Goal: Information Seeking & Learning: Compare options

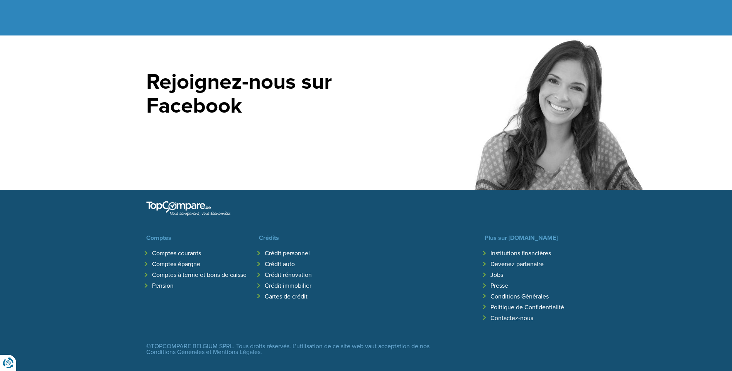
scroll to position [1682, 0]
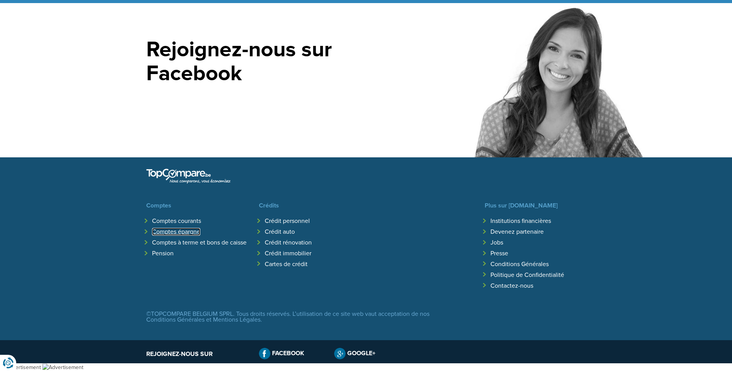
click at [182, 233] on link "Comptes épargne" at bounding box center [176, 232] width 48 height 8
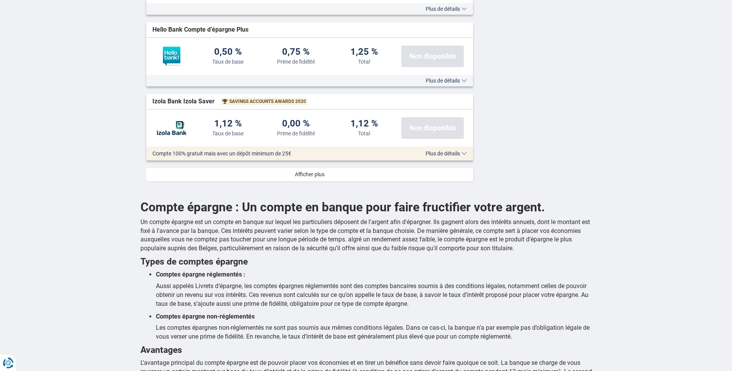
scroll to position [964, 0]
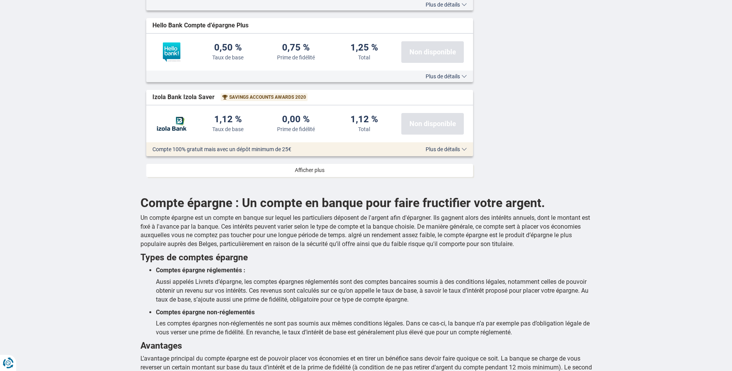
click at [321, 171] on link at bounding box center [309, 170] width 327 height 13
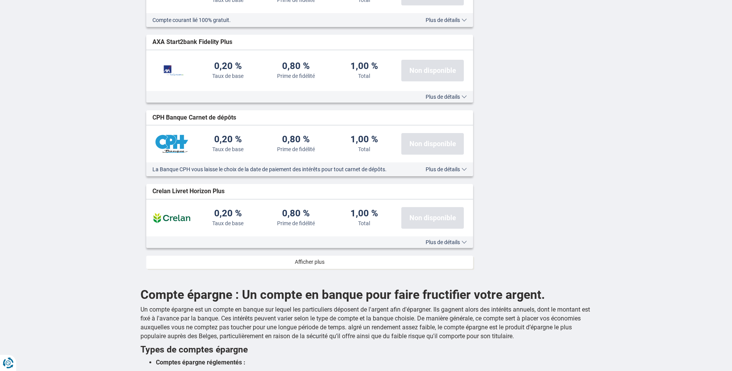
scroll to position [1620, 0]
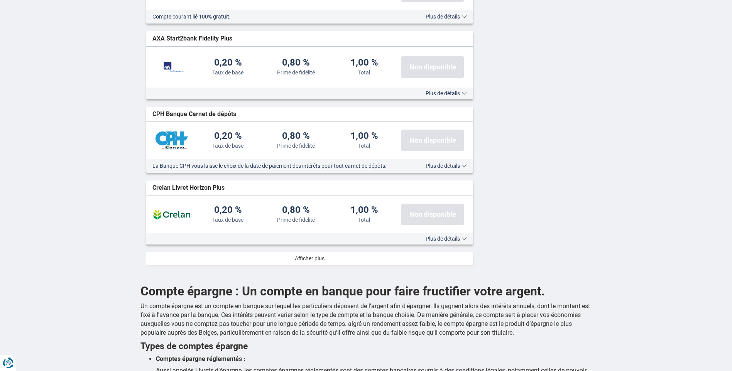
click at [314, 259] on link at bounding box center [309, 258] width 327 height 13
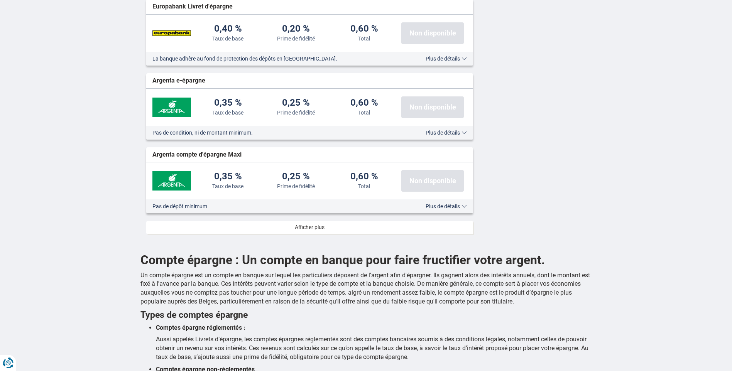
scroll to position [2430, 0]
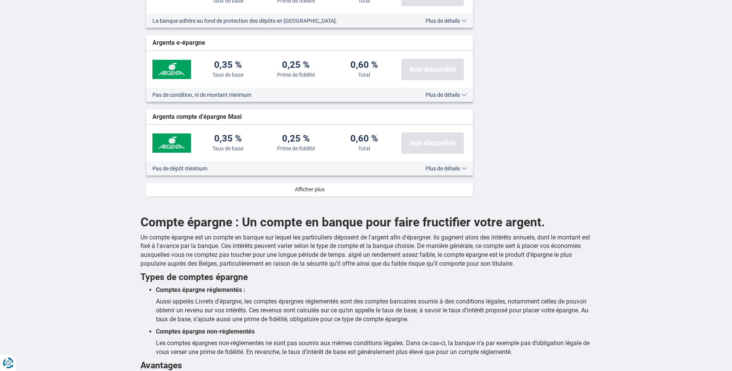
click at [309, 191] on link at bounding box center [309, 189] width 327 height 13
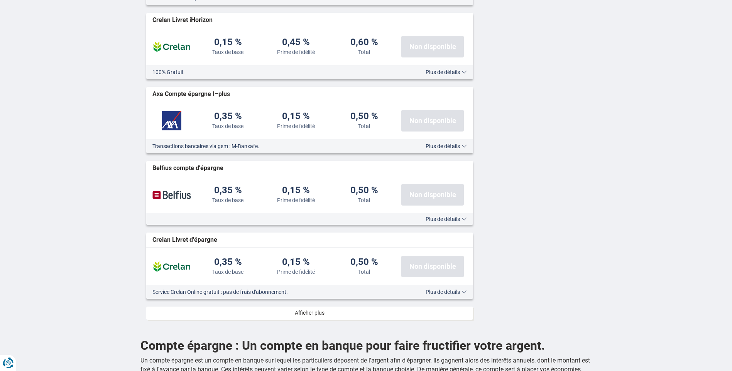
scroll to position [3048, 0]
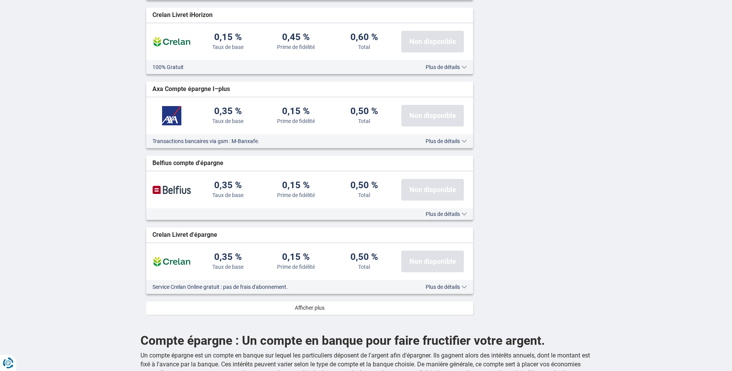
click at [317, 311] on link at bounding box center [309, 308] width 327 height 13
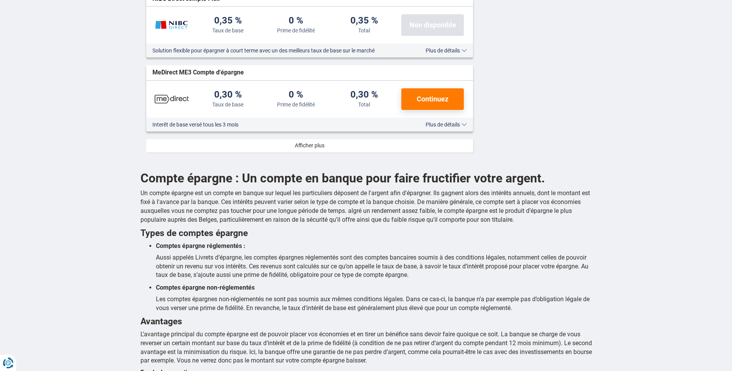
scroll to position [3973, 0]
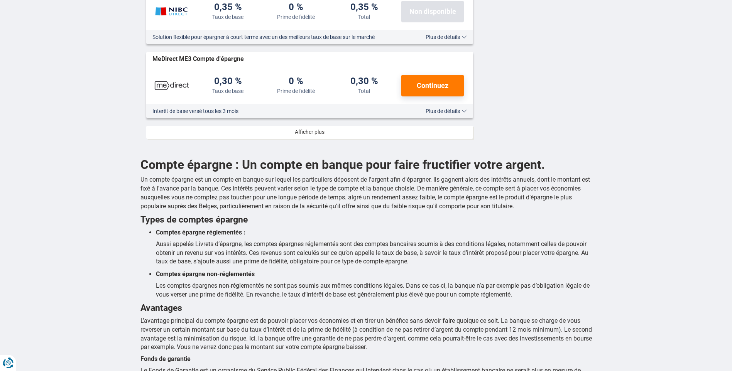
click at [322, 132] on link at bounding box center [309, 132] width 327 height 13
